Goal: Ask a question: Seek information or help from site administrators or community

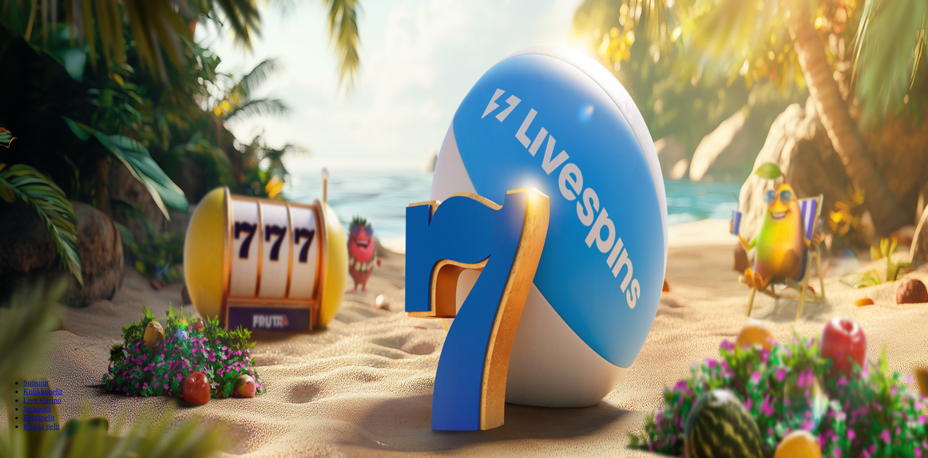
click at [51, 40] on button "Talletus 0.00 €" at bounding box center [27, 35] width 47 height 10
click at [58, 39] on span "Kirjaudu" at bounding box center [67, 34] width 24 height 7
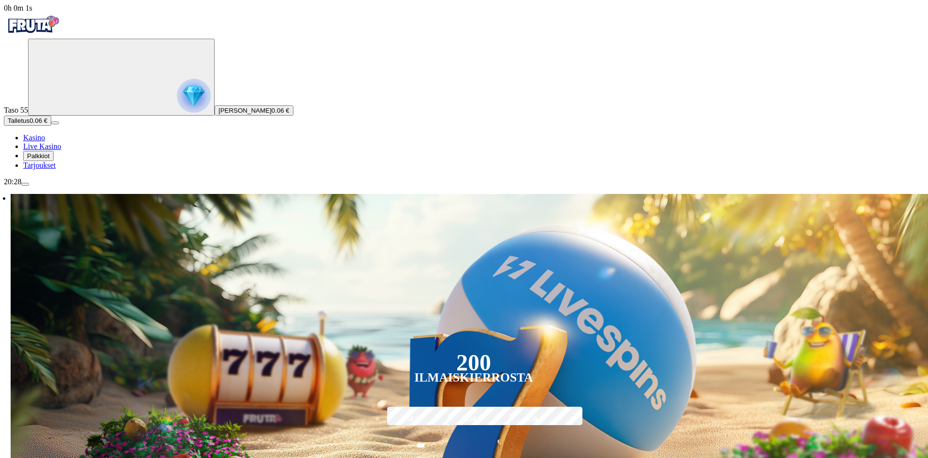
click at [50, 159] on span "Palkkiot" at bounding box center [38, 155] width 23 height 7
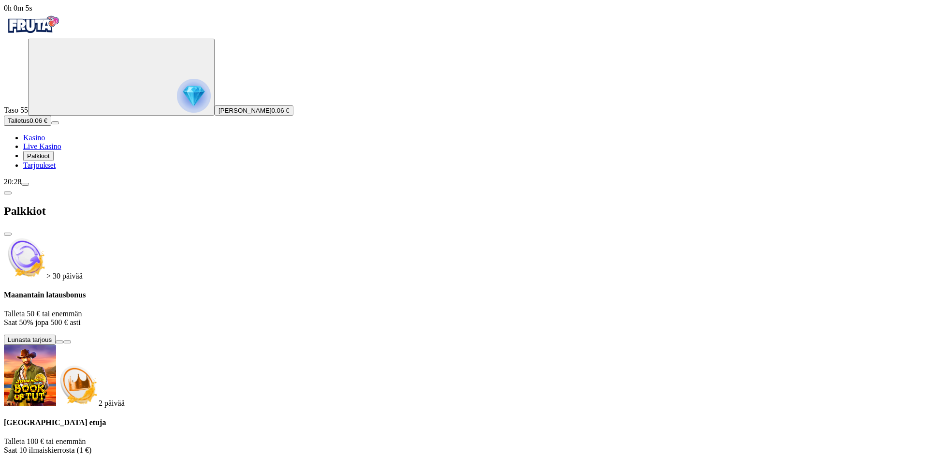
scroll to position [5, 0]
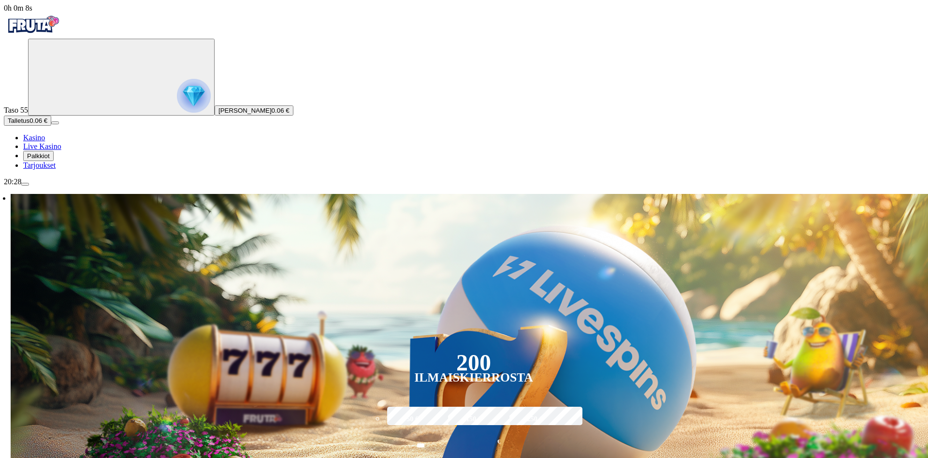
click at [25, 184] on span "menu icon" at bounding box center [25, 184] width 0 height 0
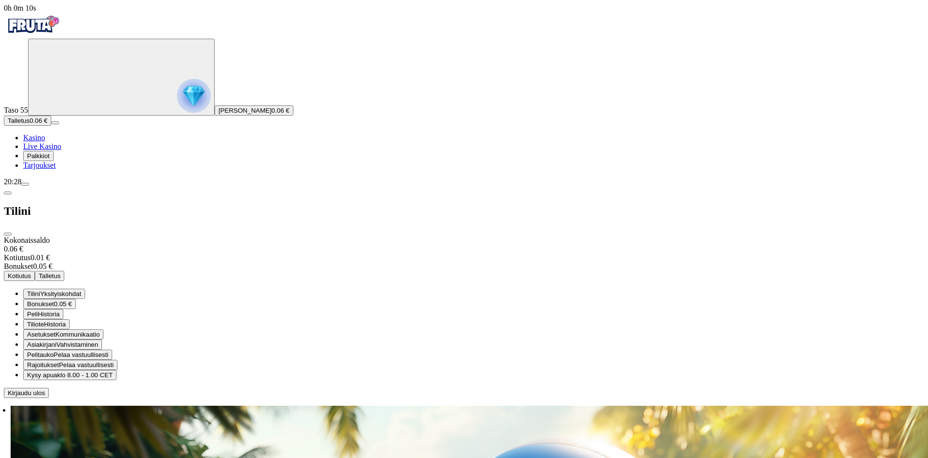
click at [57, 371] on span "Kysy apua" at bounding box center [42, 374] width 30 height 7
drag, startPoint x: 156, startPoint y: 11515, endPoint x: 47, endPoint y: 11493, distance: 110.9
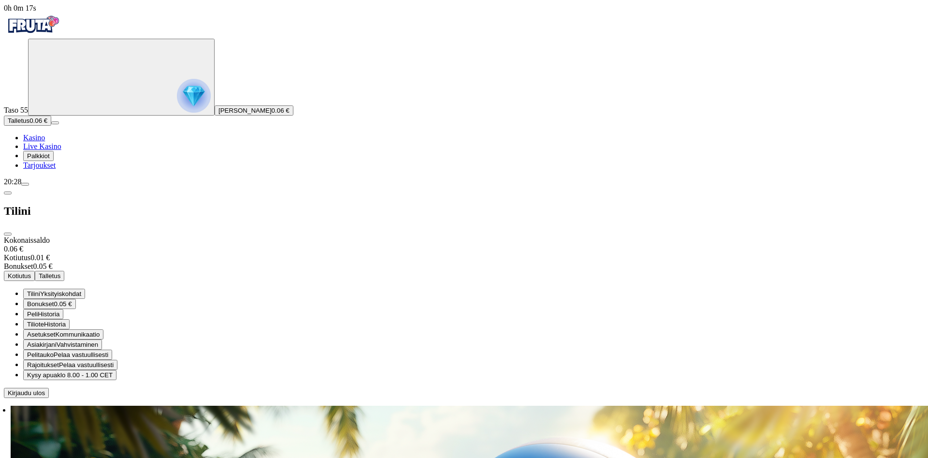
copy div "Oisko näin perjantain kunniaksi jotain hyvää freespinni pakettia vipeille? Niit…"
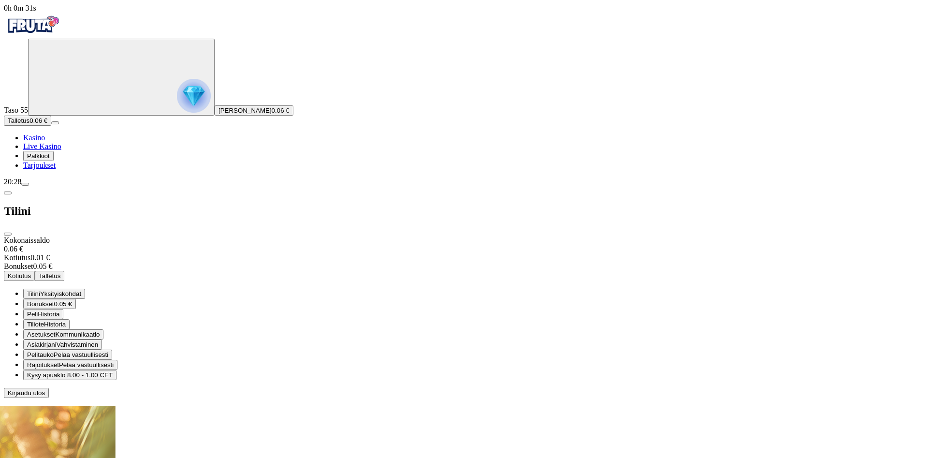
scroll to position [5, 0]
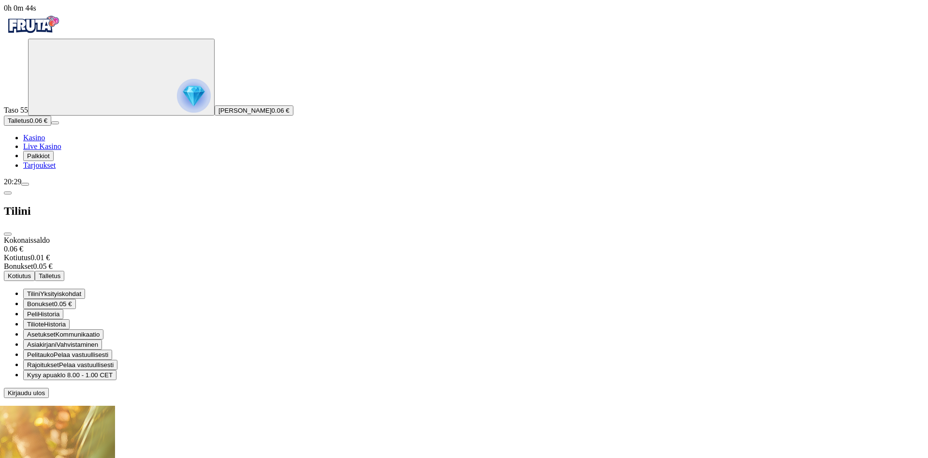
type textarea "**********"
click at [62, 37] on img "Primary" at bounding box center [33, 25] width 58 height 24
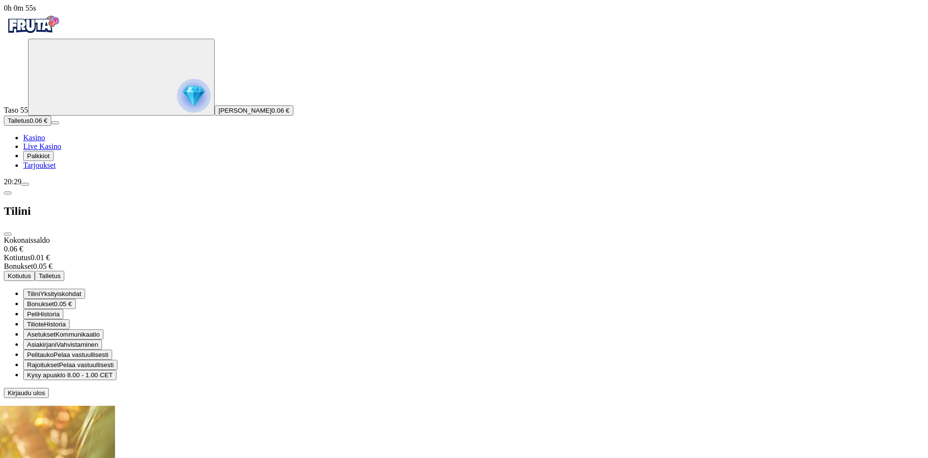
scroll to position [39, 0]
click at [8, 234] on span "close icon" at bounding box center [8, 234] width 0 height 0
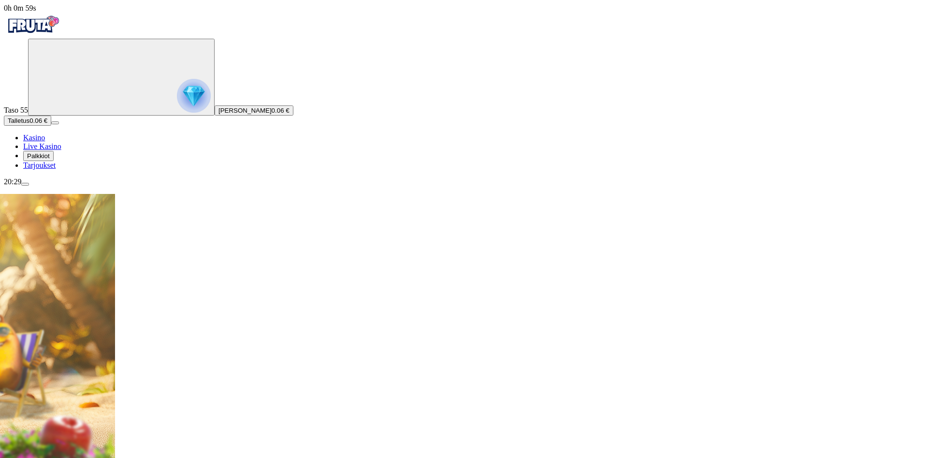
scroll to position [145, 0]
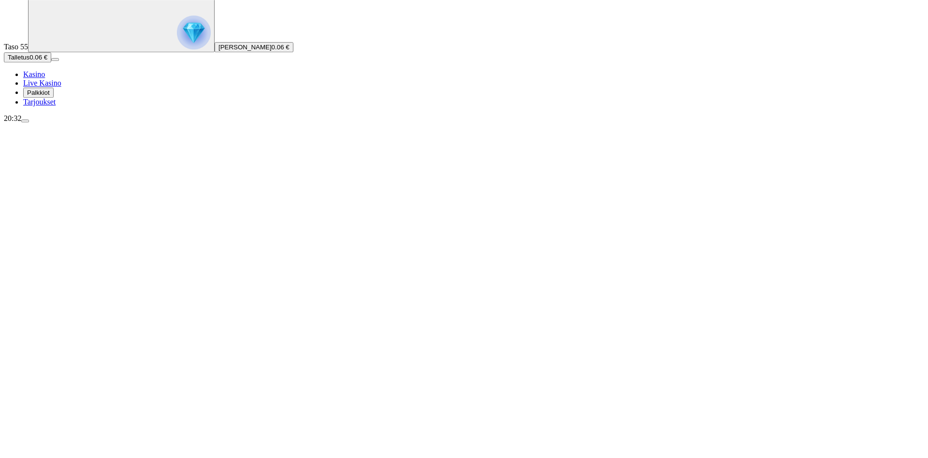
scroll to position [148, 0]
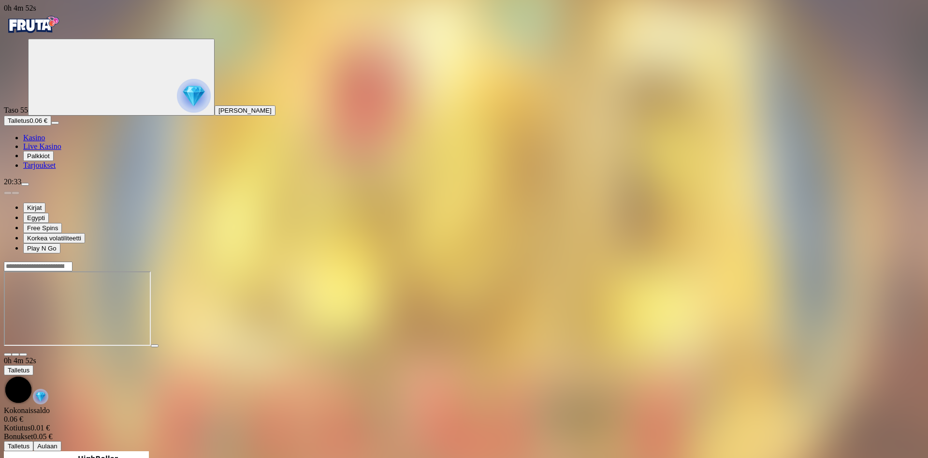
scroll to position [217, 0]
click at [62, 33] on img "Primary" at bounding box center [33, 25] width 58 height 24
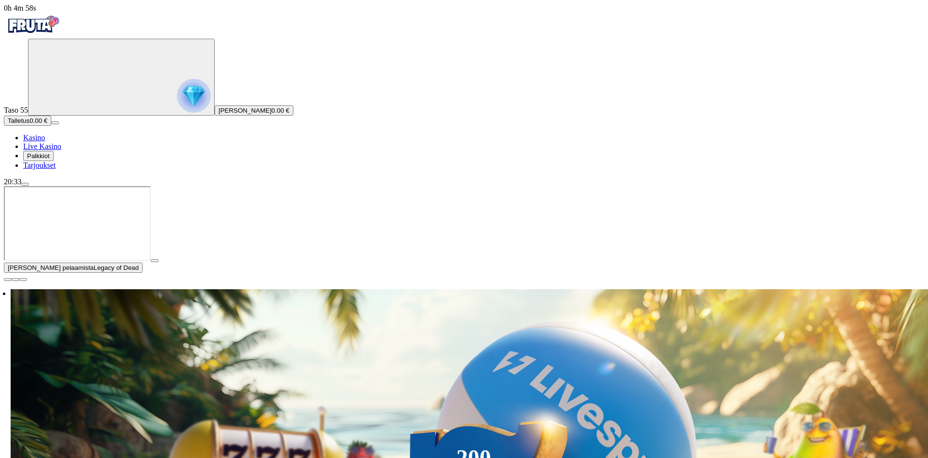
scroll to position [217, 0]
drag, startPoint x: 86, startPoint y: 11126, endPoint x: 3, endPoint y: 11118, distance: 83.1
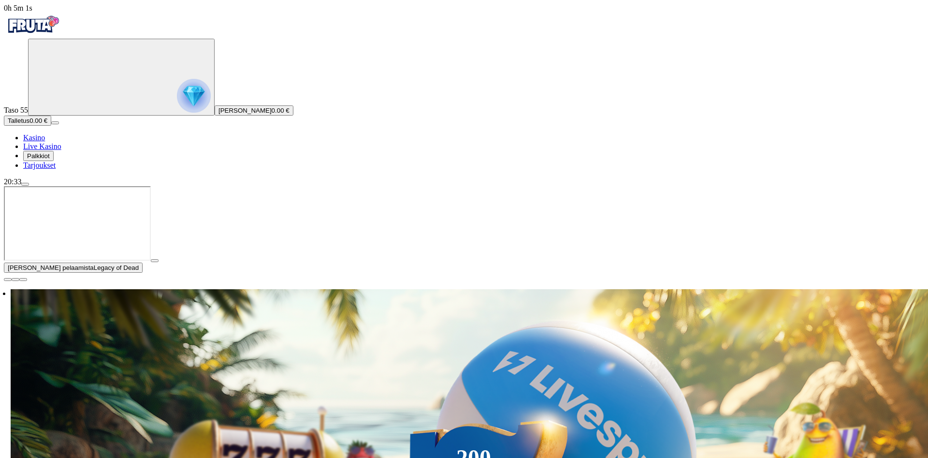
click at [8, 279] on span "close icon" at bounding box center [8, 279] width 0 height 0
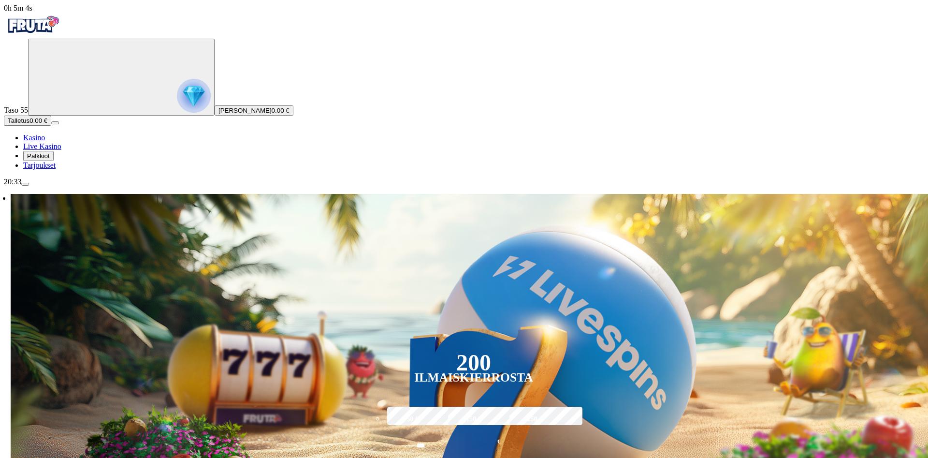
click at [25, 184] on span "menu icon" at bounding box center [25, 184] width 0 height 0
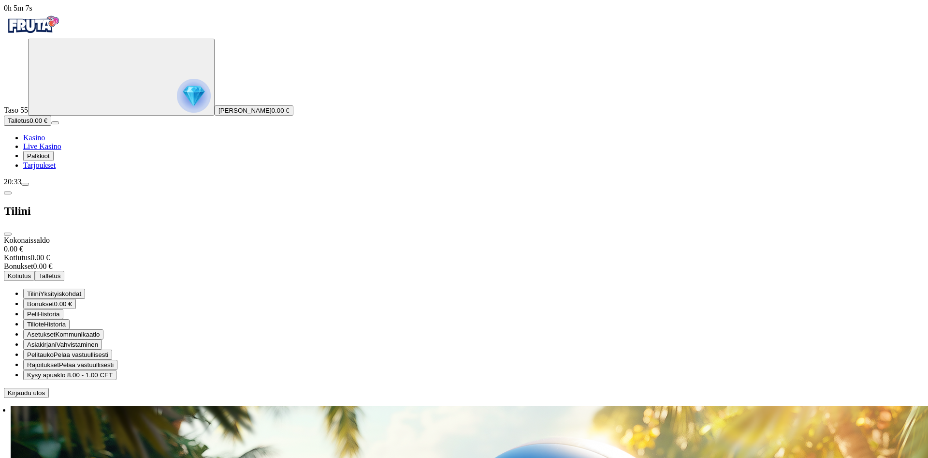
click at [113, 371] on span "klo 8.00 - 1.00 CET" at bounding box center [85, 374] width 56 height 7
click at [8, 234] on span "close icon" at bounding box center [8, 234] width 0 height 0
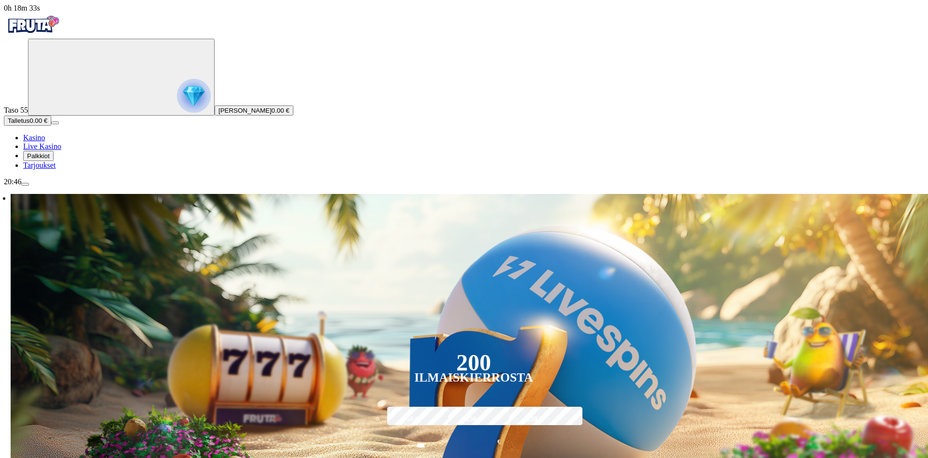
scroll to position [217, 0]
type textarea "**********"
drag, startPoint x: 133, startPoint y: 11319, endPoint x: 125, endPoint y: 11323, distance: 8.4
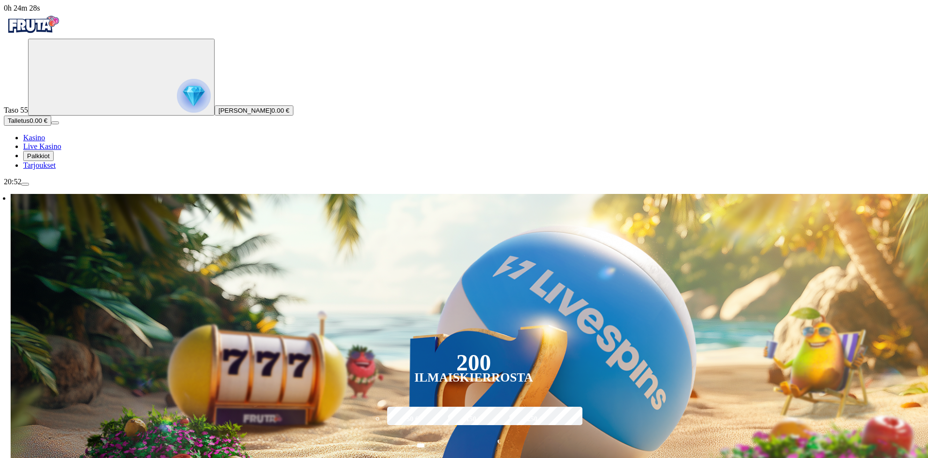
drag, startPoint x: 20, startPoint y: 11340, endPoint x: 27, endPoint y: 11324, distance: 17.3
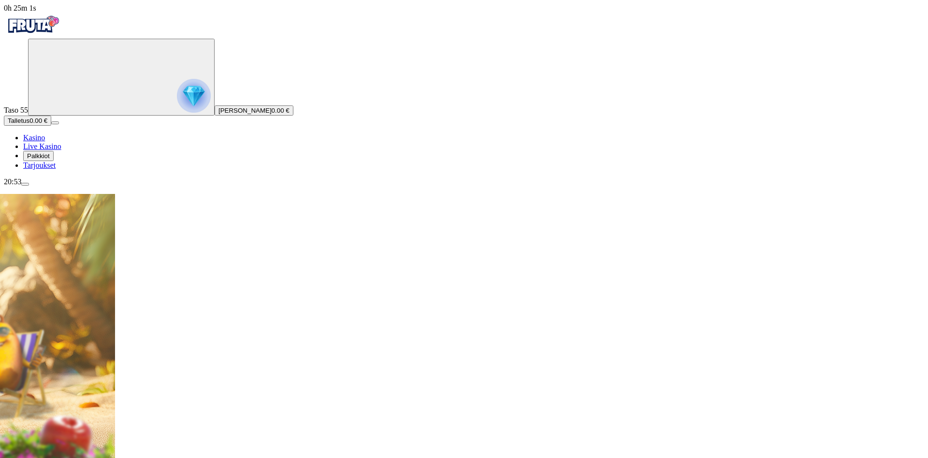
scroll to position [399, 0]
click at [50, 159] on span "Palkkiot" at bounding box center [38, 155] width 23 height 7
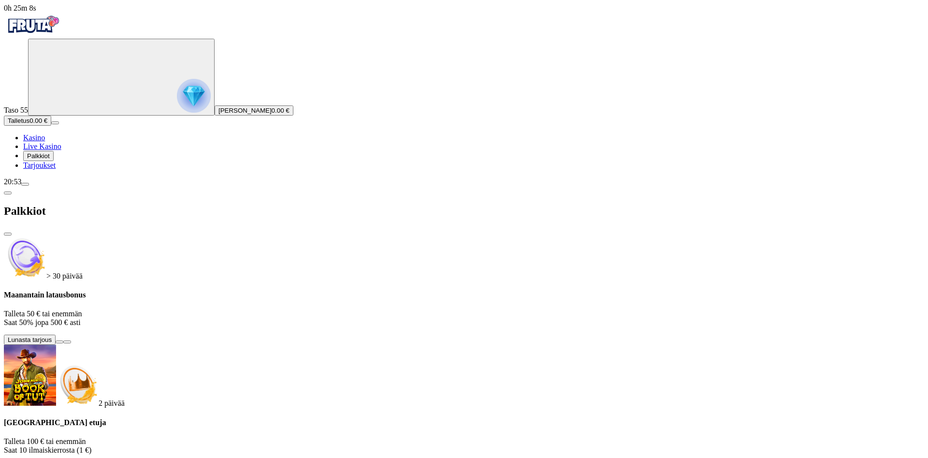
type textarea "**********"
click at [54, 161] on button "Palkkiot" at bounding box center [38, 156] width 30 height 10
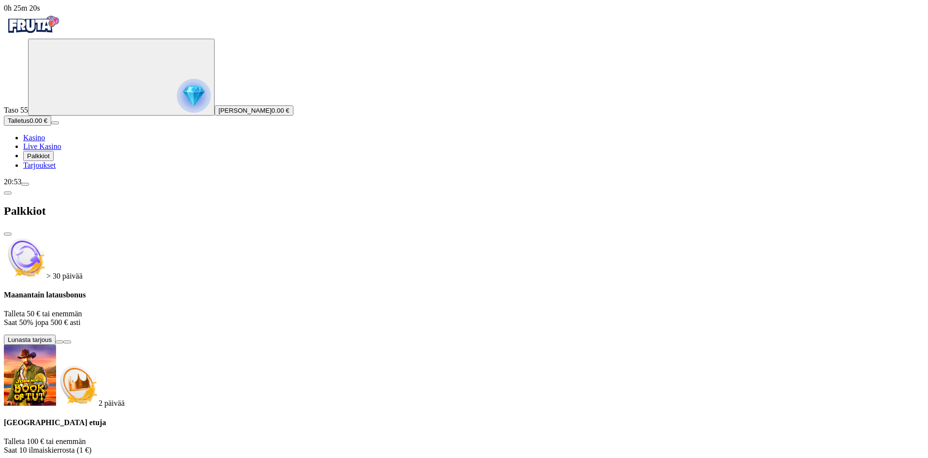
click at [50, 159] on span "Palkkiot" at bounding box center [38, 155] width 23 height 7
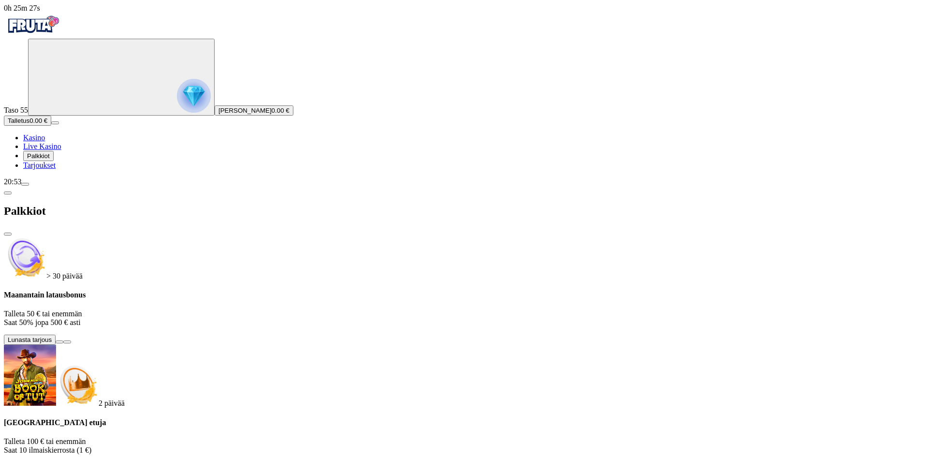
scroll to position [0, 0]
click at [50, 159] on span "Palkkiot" at bounding box center [38, 155] width 23 height 7
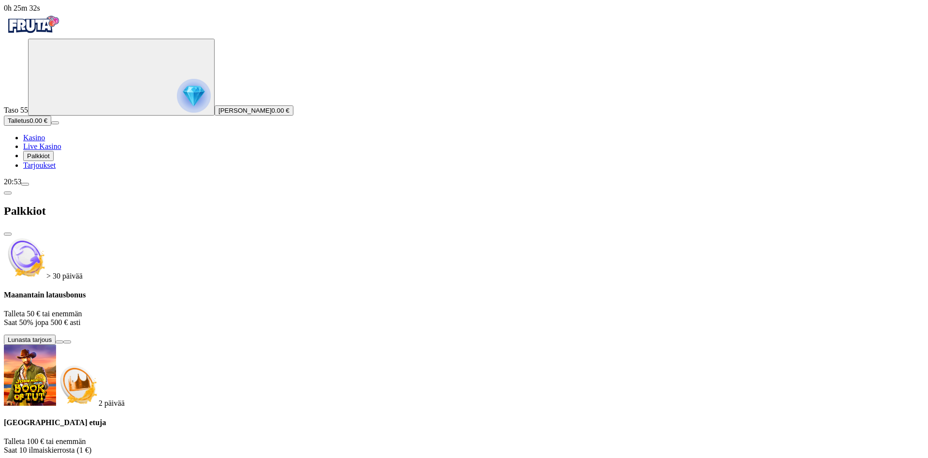
click at [8, 234] on span "close icon" at bounding box center [8, 234] width 0 height 0
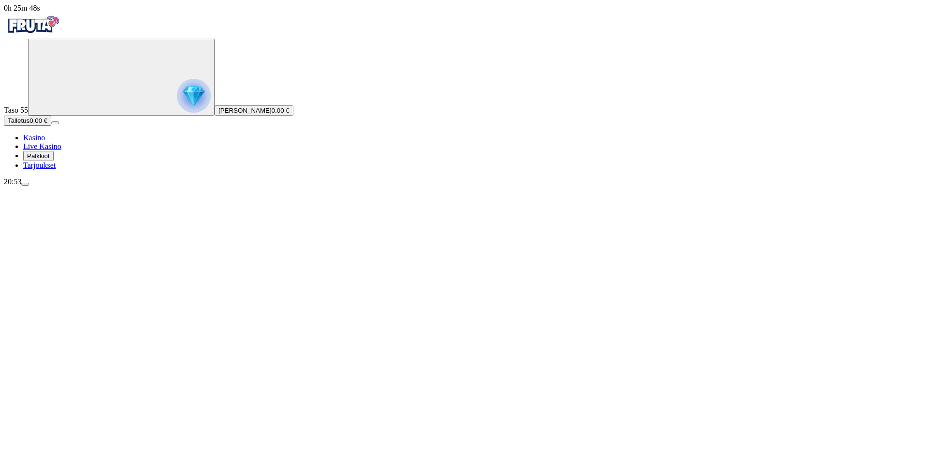
scroll to position [503, 0]
click at [40, 159] on span "Palkkiot" at bounding box center [38, 155] width 23 height 7
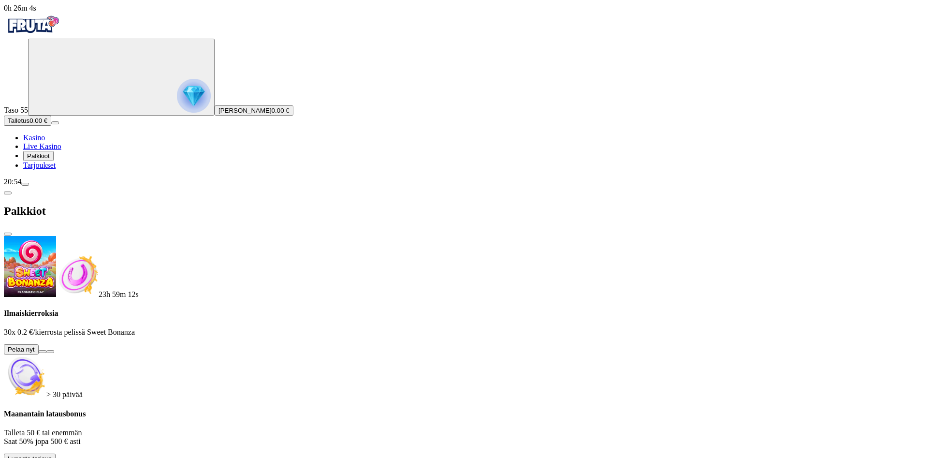
scroll to position [477, 0]
click at [46, 350] on button at bounding box center [43, 351] width 8 height 3
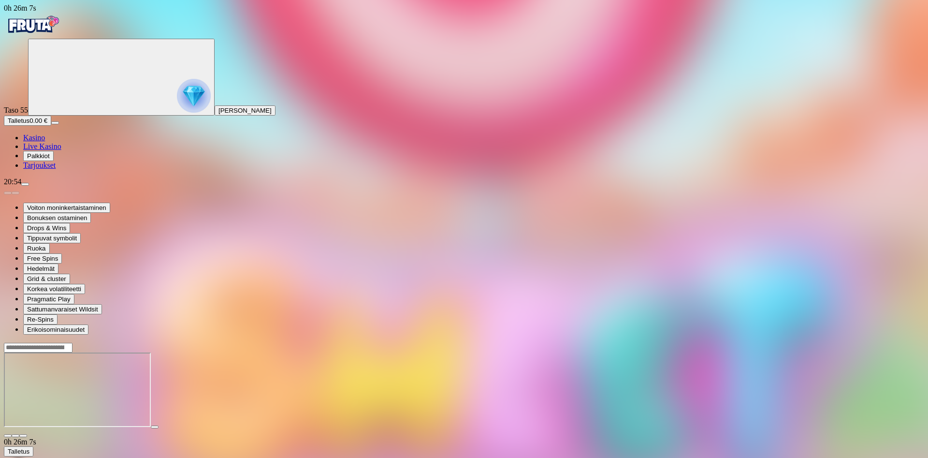
scroll to position [503, 0]
type textarea "********"
type textarea "*******"
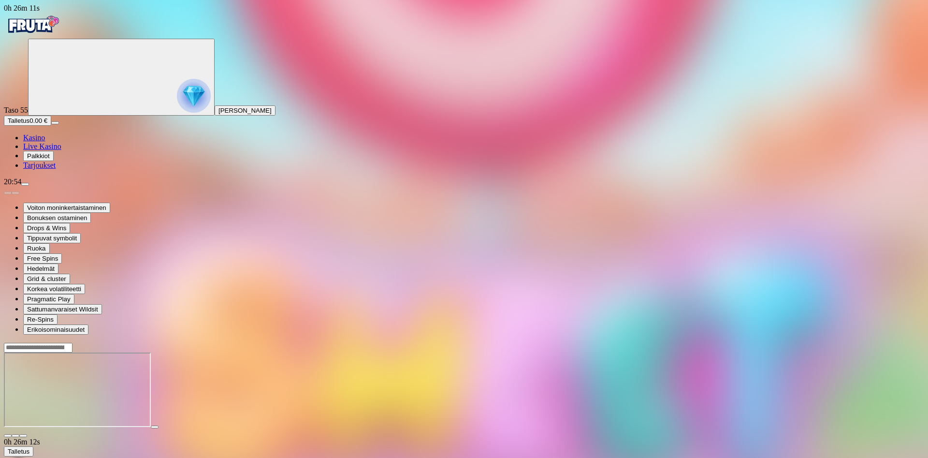
click at [48, 25] on img "Primary" at bounding box center [33, 25] width 58 height 24
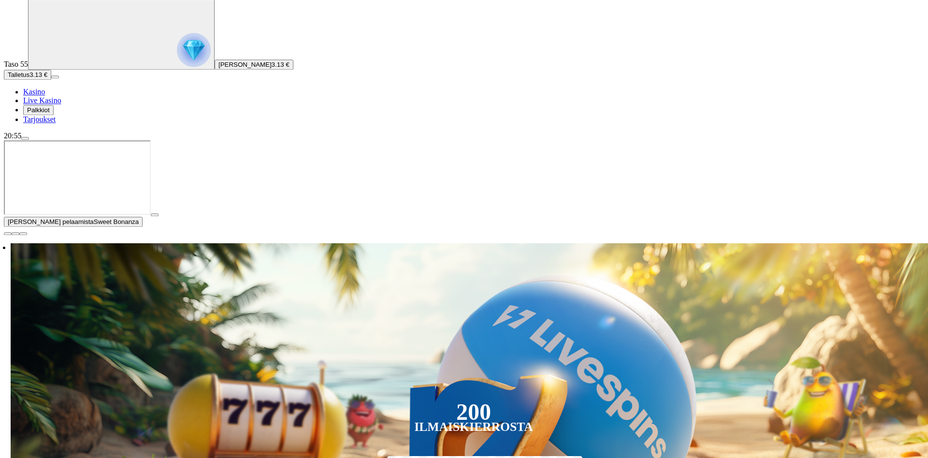
scroll to position [49, 0]
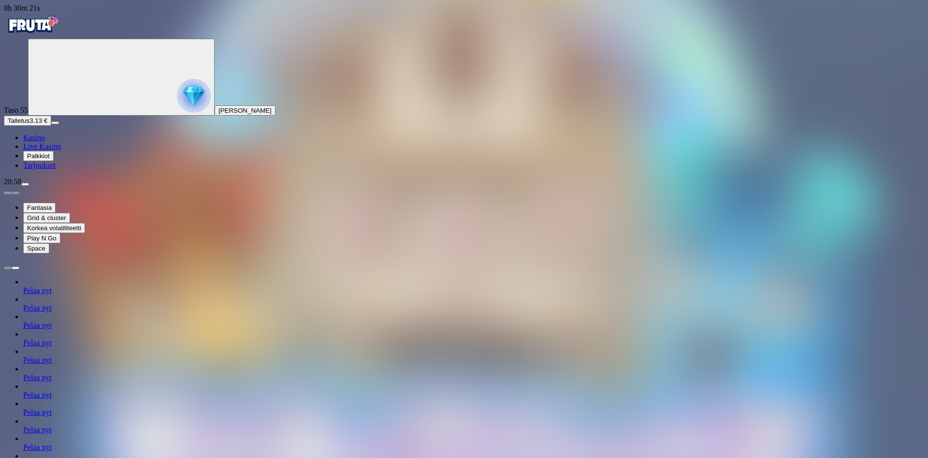
click at [62, 29] on img "Primary" at bounding box center [33, 25] width 58 height 24
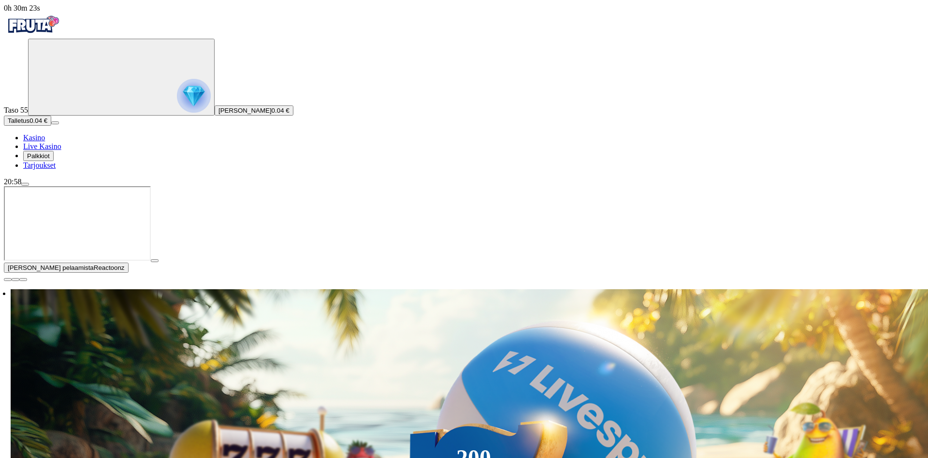
click at [50, 159] on span "Palkkiot" at bounding box center [38, 155] width 23 height 7
